Goal: Task Accomplishment & Management: Complete application form

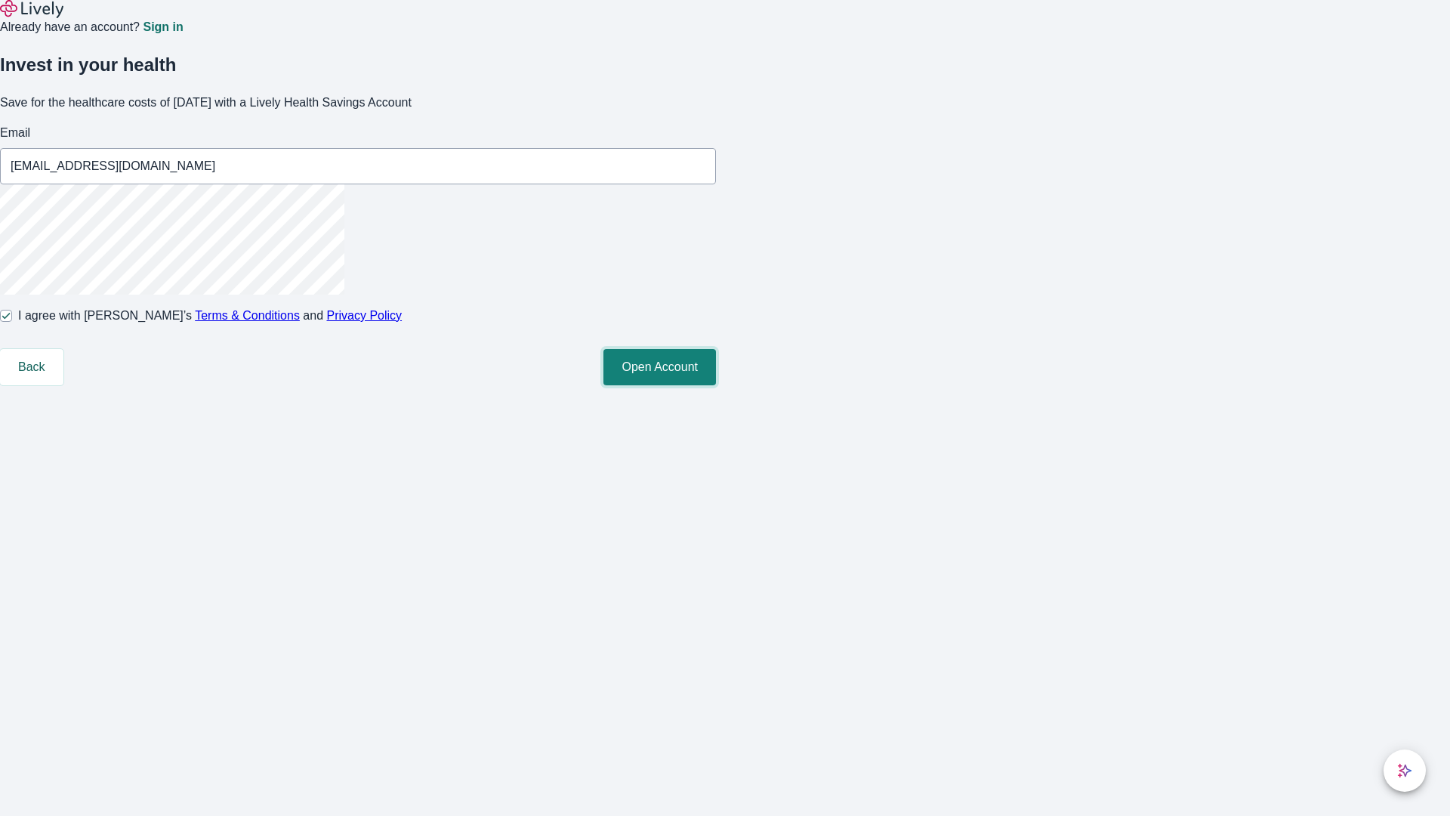
click at [716, 385] on button "Open Account" at bounding box center [659, 367] width 113 height 36
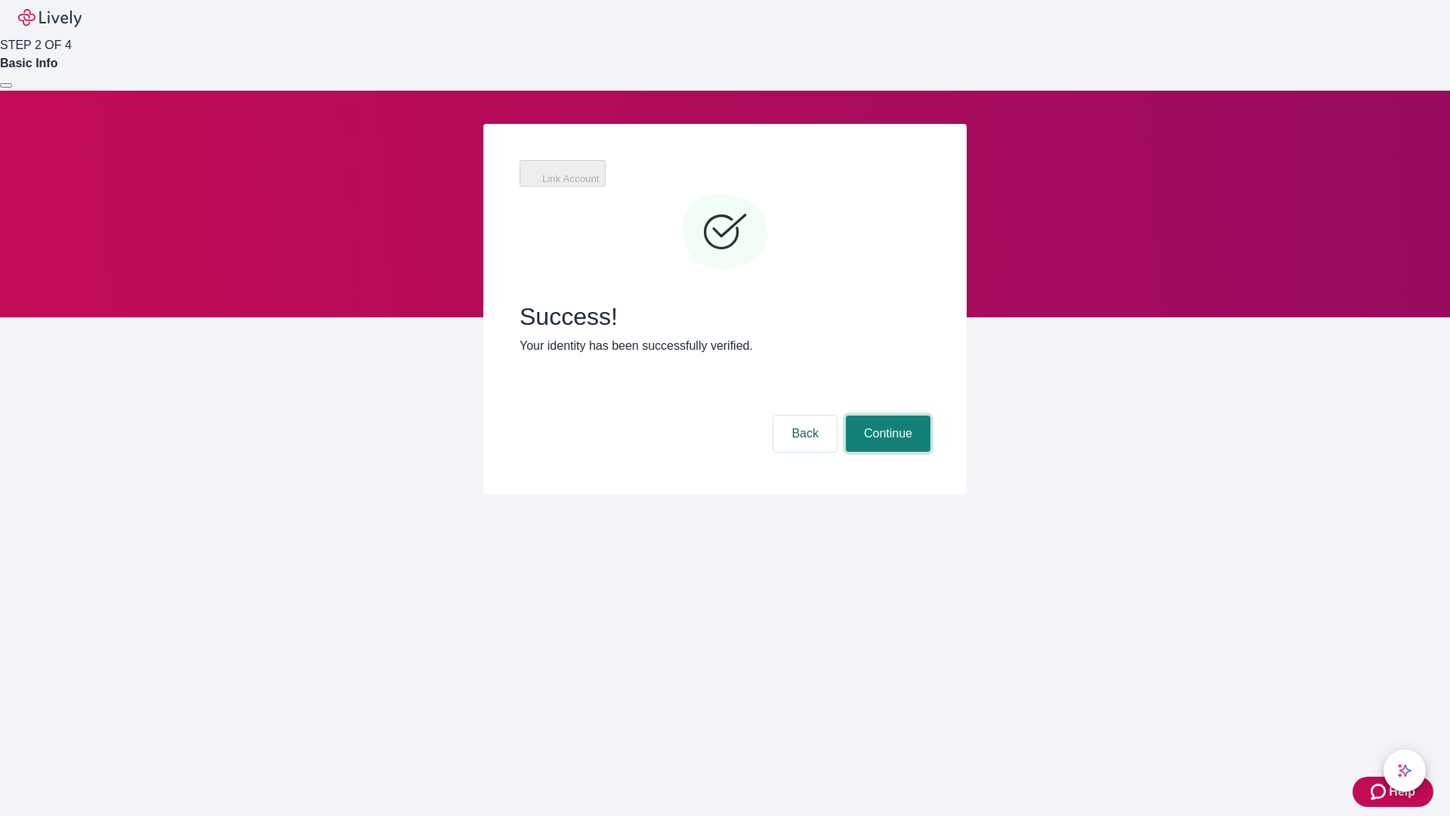
click at [886, 415] on button "Continue" at bounding box center [888, 433] width 85 height 36
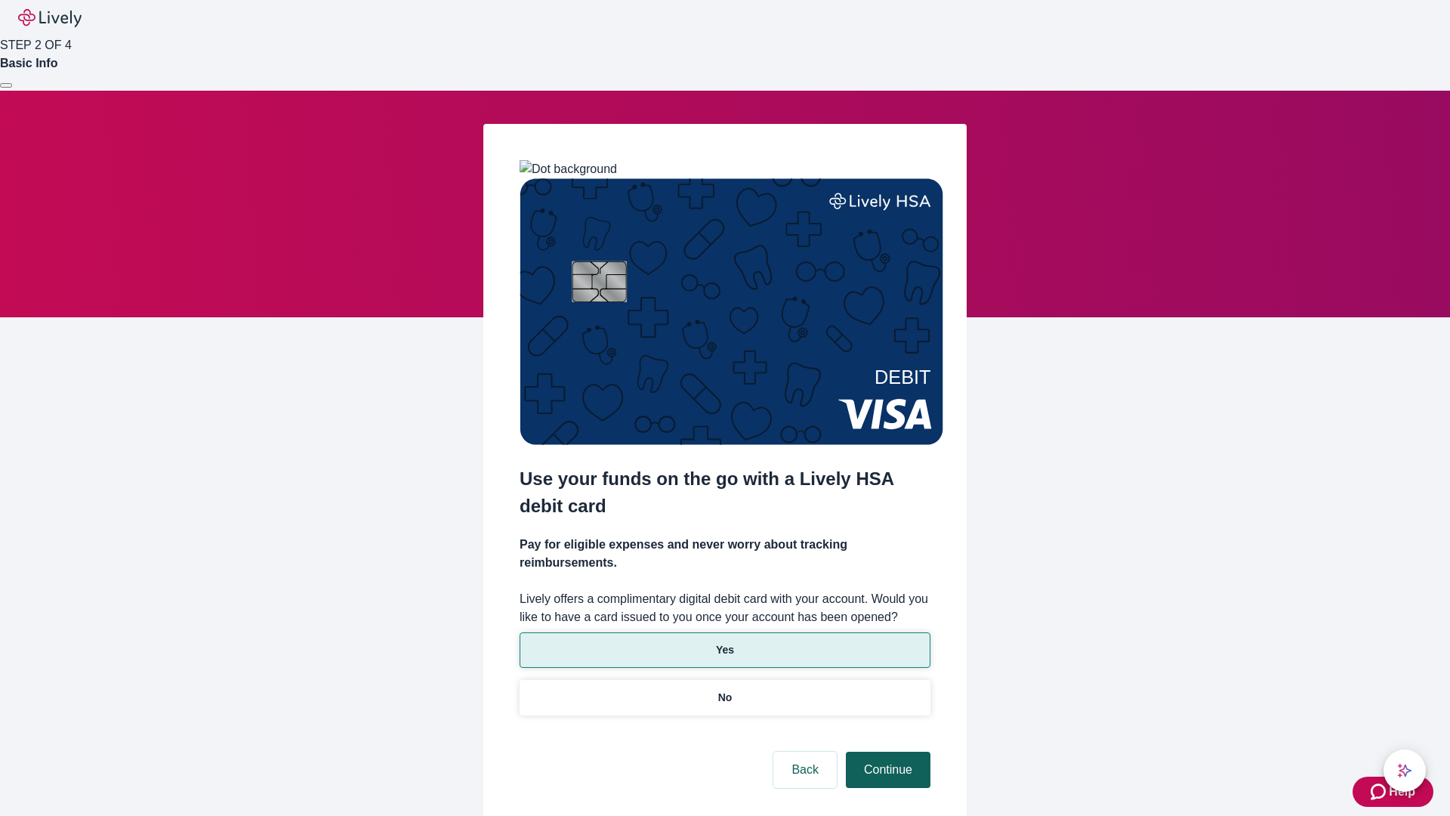
click at [724, 642] on p "Yes" at bounding box center [725, 650] width 18 height 16
click at [886, 751] on button "Continue" at bounding box center [888, 769] width 85 height 36
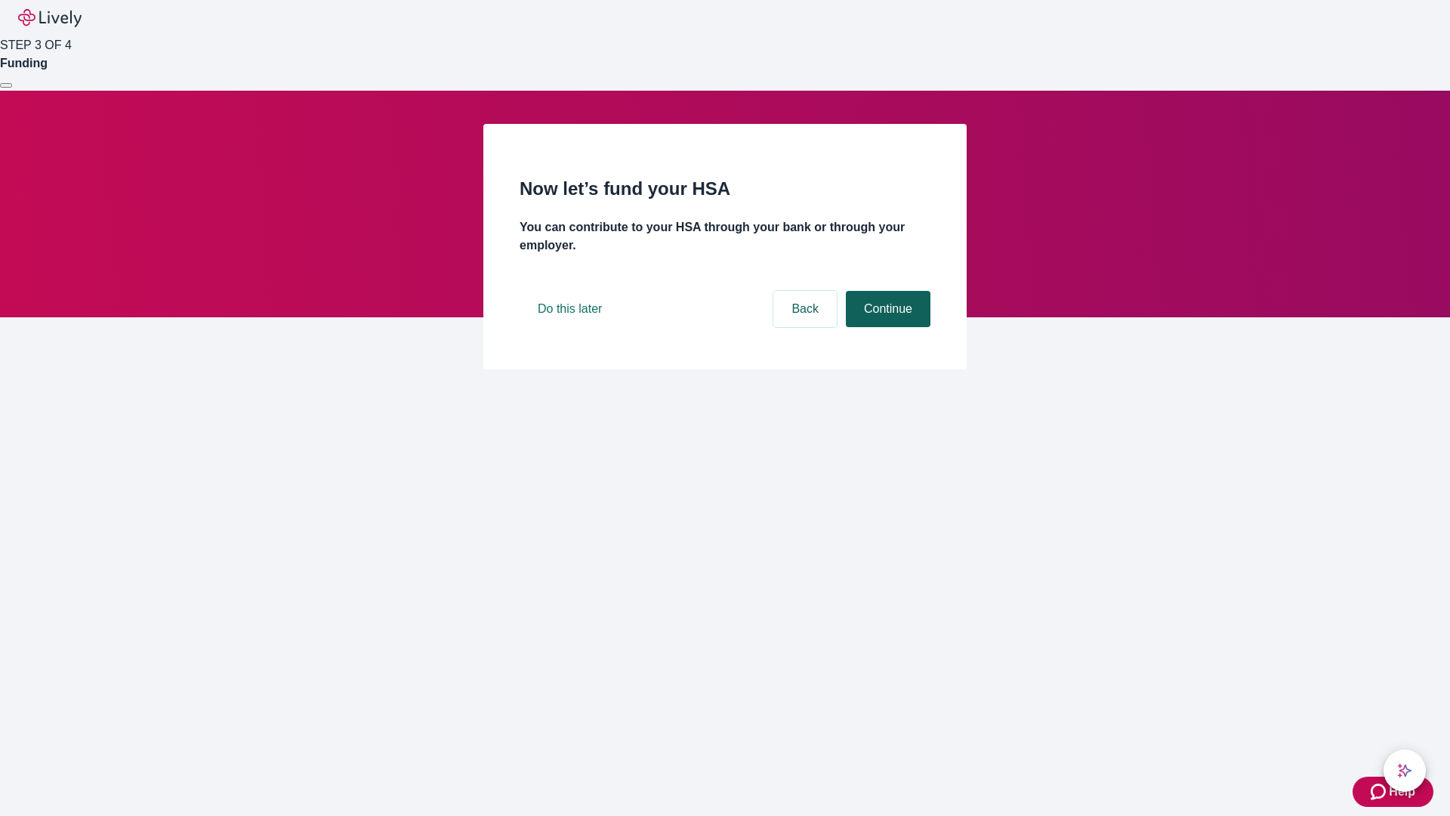
click at [886, 327] on button "Continue" at bounding box center [888, 309] width 85 height 36
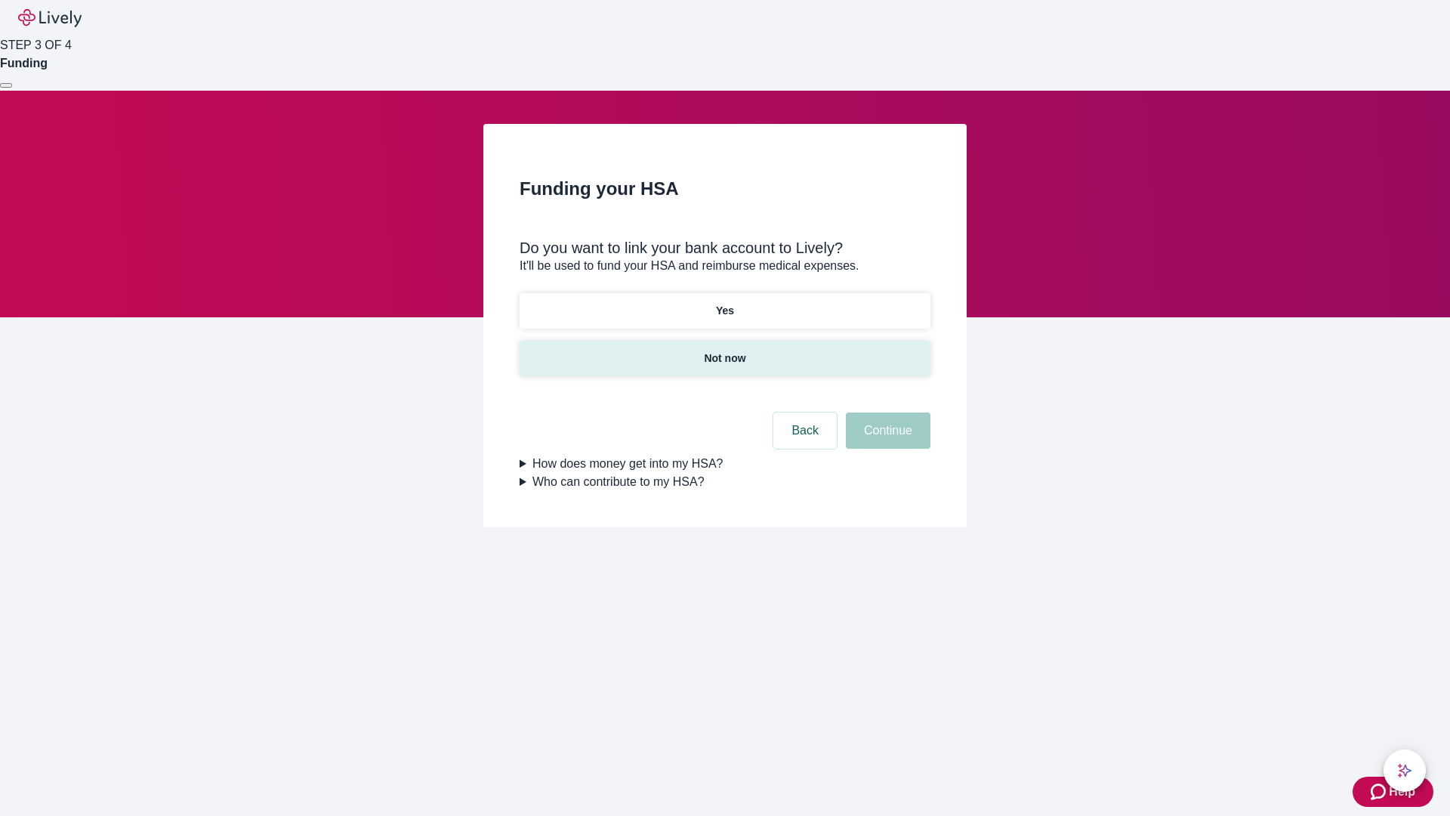
click at [724, 350] on p "Not now" at bounding box center [725, 358] width 42 height 16
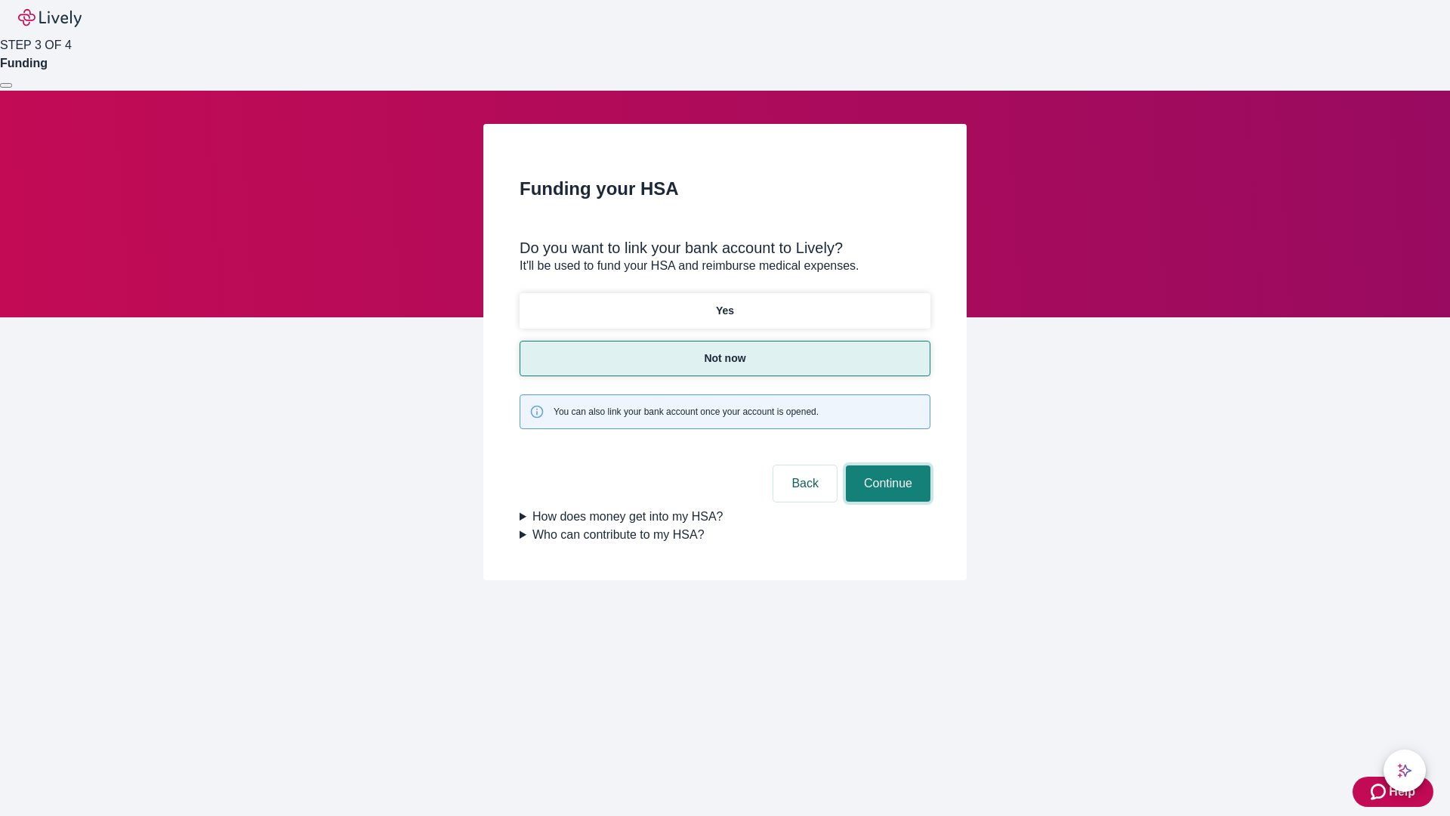
click at [886, 465] on button "Continue" at bounding box center [888, 483] width 85 height 36
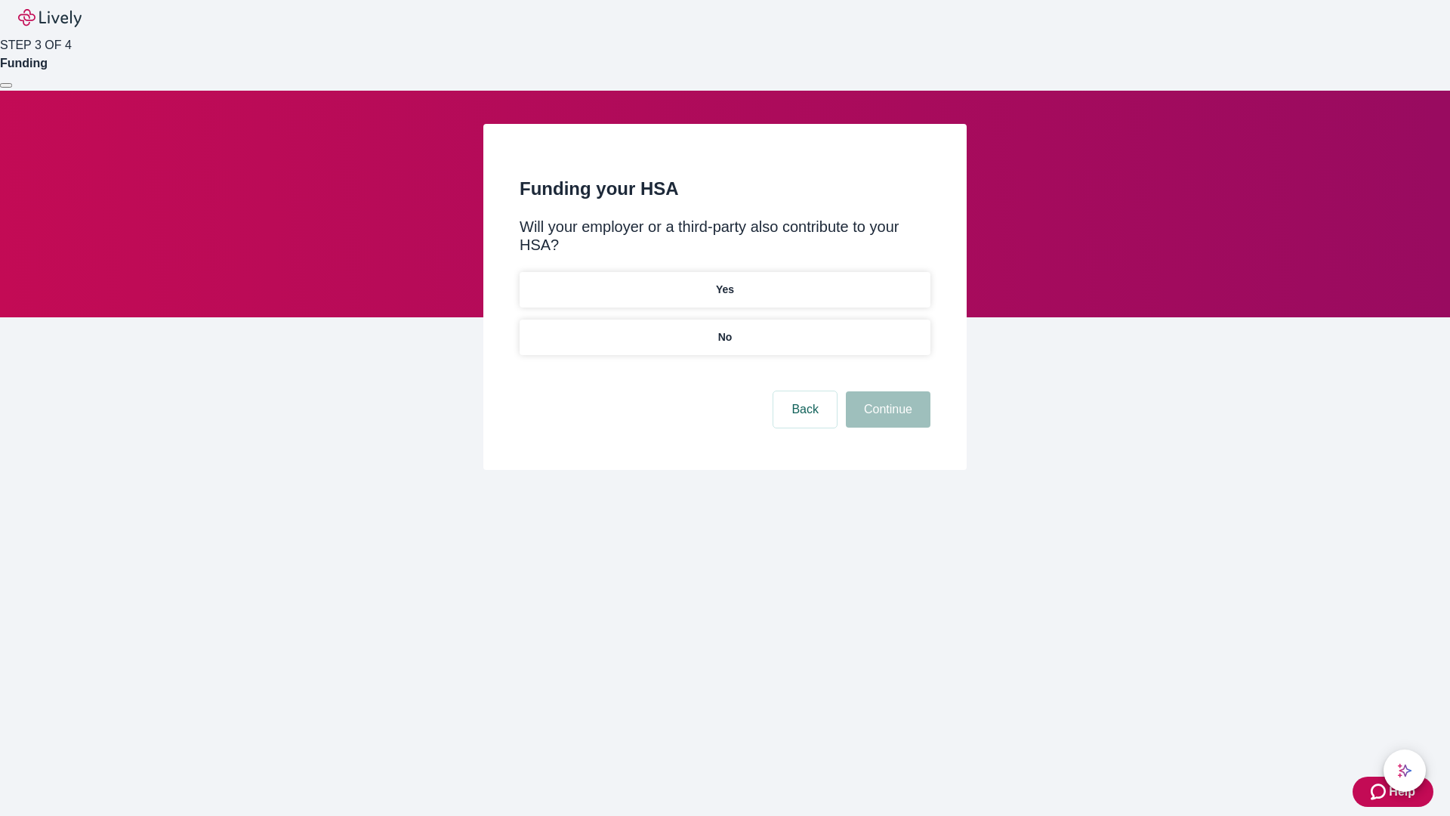
click at [724, 329] on p "No" at bounding box center [725, 337] width 14 height 16
click at [886, 391] on button "Continue" at bounding box center [888, 409] width 85 height 36
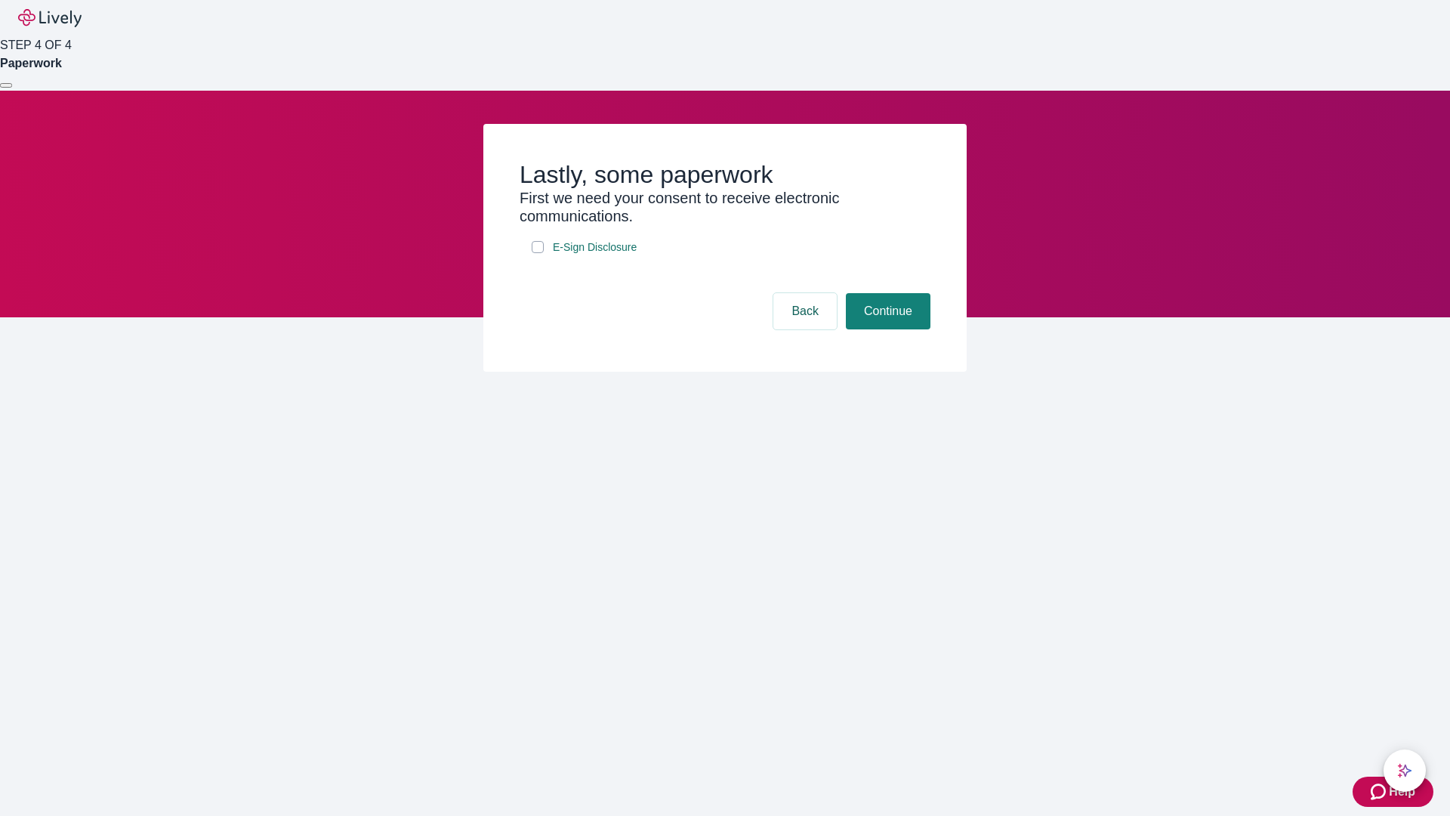
click at [538, 253] on input "E-Sign Disclosure" at bounding box center [538, 247] width 12 height 12
checkbox input "true"
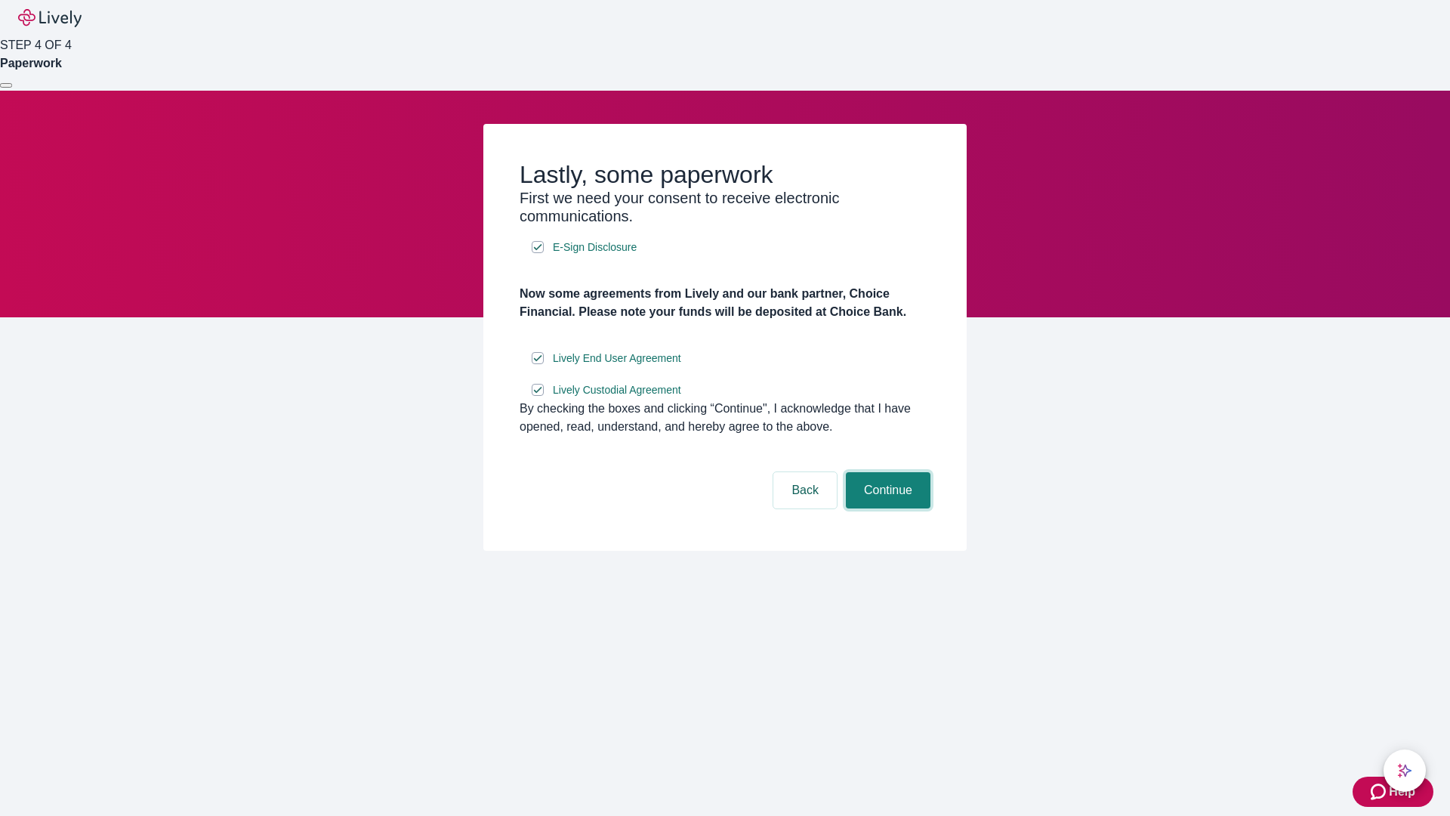
click at [886, 508] on button "Continue" at bounding box center [888, 490] width 85 height 36
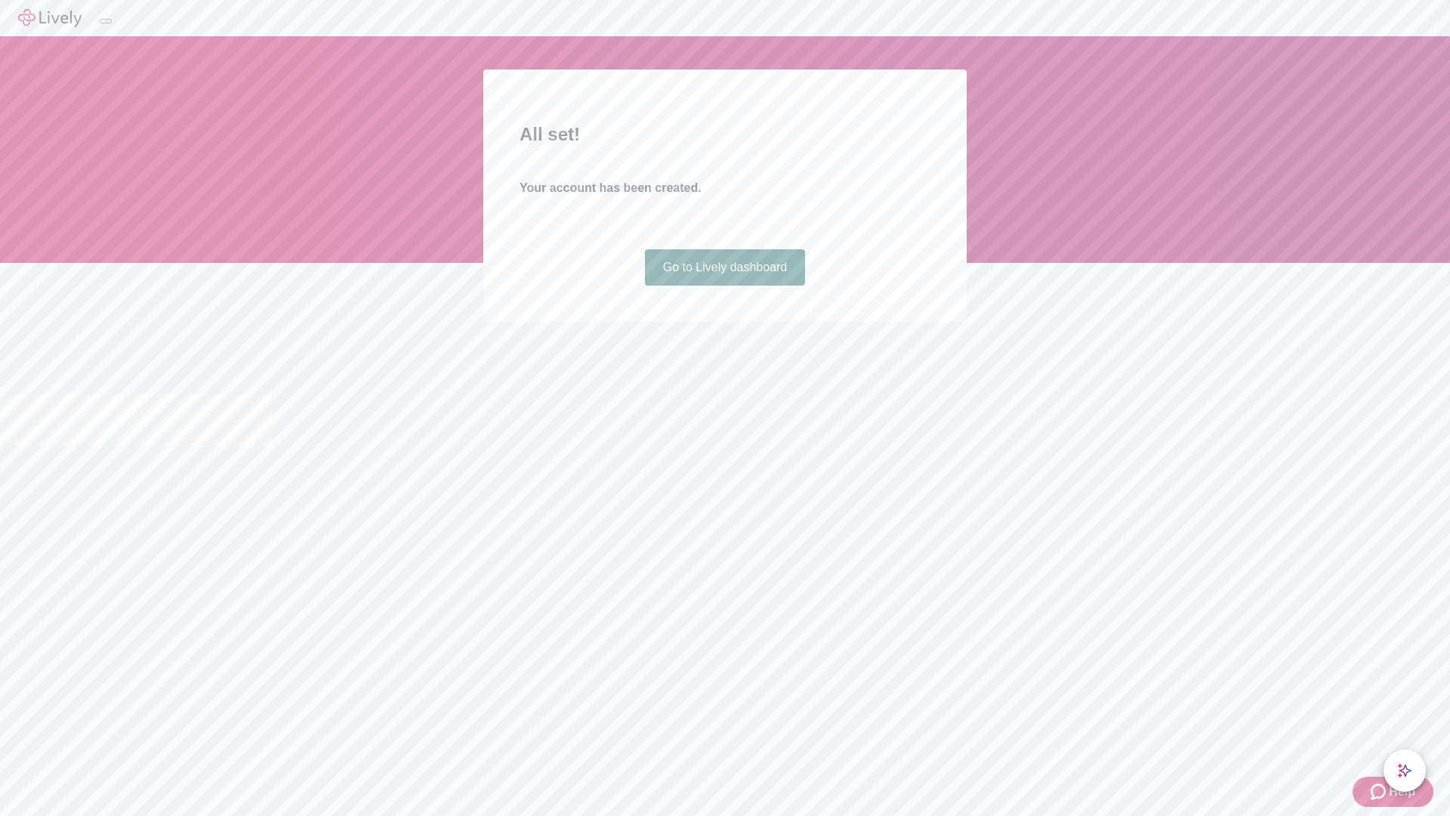
click at [724, 285] on link "Go to Lively dashboard" at bounding box center [725, 267] width 161 height 36
